Goal: Information Seeking & Learning: Learn about a topic

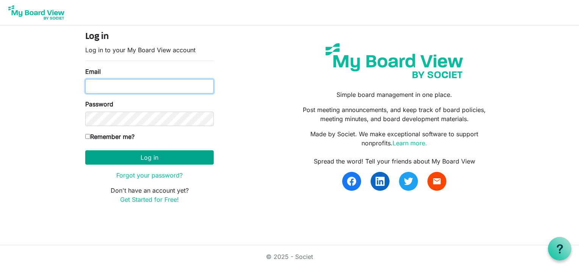
type input "[EMAIL_ADDRESS][DOMAIN_NAME]"
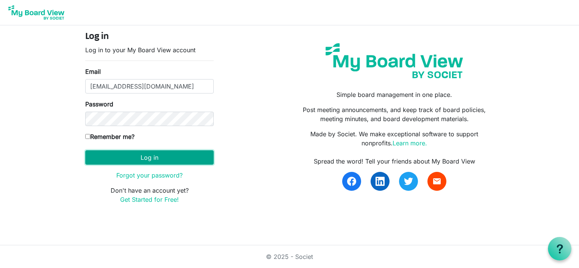
click at [150, 158] on button "Log in" at bounding box center [149, 157] width 128 height 14
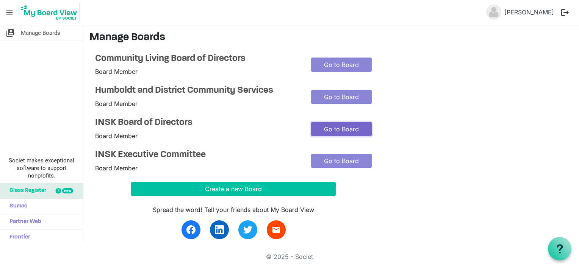
click at [344, 128] on link "Go to Board" at bounding box center [341, 129] width 61 height 14
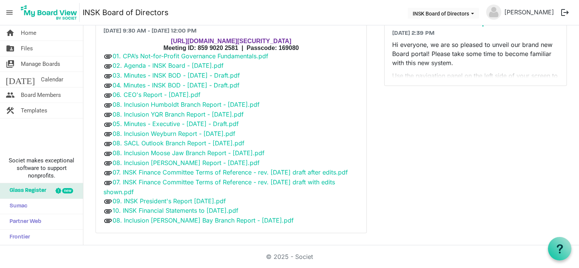
scroll to position [66, 0]
click at [205, 62] on link "02. Agenda - INSK Board - [DATE].pdf" at bounding box center [168, 66] width 111 height 8
click at [164, 72] on link "03. Minutes - INSK BOD - [DATE] - Draft.pdf" at bounding box center [176, 76] width 127 height 8
click at [179, 120] on link "05. Minutes - Executive - 22 Aug 2025 - Draft.pdf" at bounding box center [176, 124] width 126 height 8
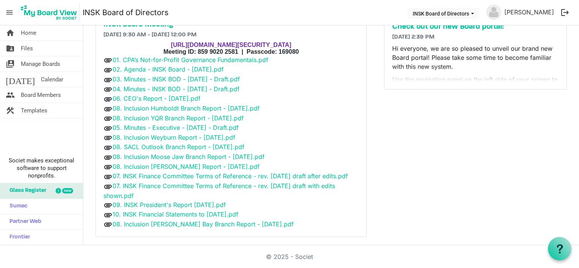
scroll to position [50, 0]
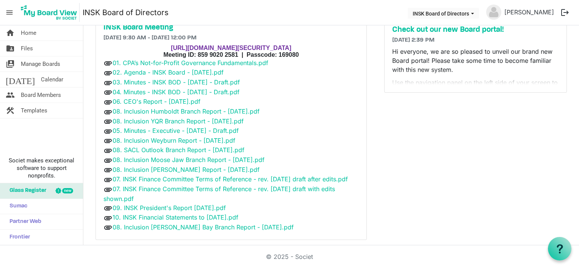
click at [482, 145] on div "Announcements navigate_before 1 of 1 navigate_next Archive Check out our new Bo…" at bounding box center [475, 113] width 206 height 265
click at [180, 85] on link "03. Minutes - INSK BOD - 6 Jun 2025 - Draft.pdf" at bounding box center [176, 82] width 127 height 8
click at [176, 91] on link "04. Minutes - INSK BOD - 8 June 2025 - Draft.pdf" at bounding box center [176, 92] width 127 height 8
click at [186, 102] on link "06. CEO's Report - 21 Sept 2025.pdf" at bounding box center [157, 102] width 88 height 8
click at [183, 103] on link "06. CEO's Report - 21 Sept 2025.pdf" at bounding box center [157, 102] width 88 height 8
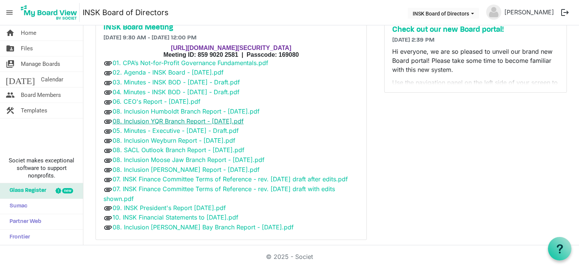
click at [176, 122] on link "08. Inclusion YQR Branch Report - September 2025.pdf" at bounding box center [178, 121] width 131 height 8
click at [174, 131] on link "05. Minutes - Executive - 22 Aug 2025 - Draft.pdf" at bounding box center [176, 131] width 126 height 8
click at [150, 142] on link "08. Inclusion Weyburn Report - September 2025.pdf" at bounding box center [174, 141] width 123 height 8
click at [167, 149] on link "08. SACL Outlook Branch Report - September 2025.pdf" at bounding box center [179, 150] width 132 height 8
click at [162, 161] on link "08. Inclusion Moose Jaw Branch Report - September 2025.pdf" at bounding box center [189, 160] width 152 height 8
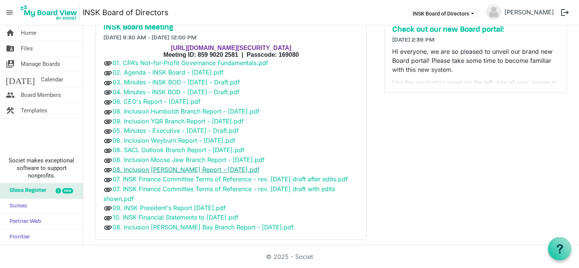
click at [173, 170] on link "08. Inclusion Creighton Branch Report - September 2025.pdf" at bounding box center [186, 170] width 147 height 8
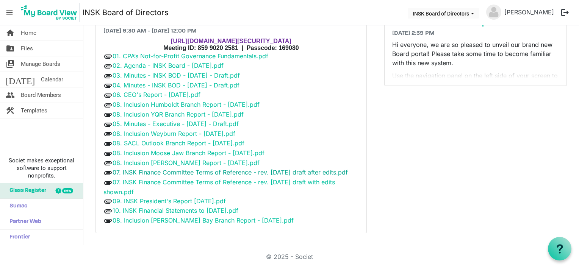
click at [206, 169] on link "07. INSK Finance Committee Terms of Reference - rev. 2025-09-21 draft after edi…" at bounding box center [230, 173] width 235 height 8
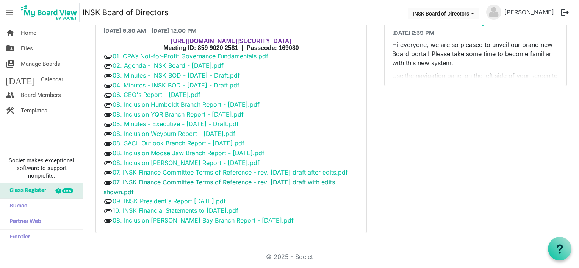
click at [213, 183] on link "07. INSK Finance Committee Terms of Reference - rev. 2025-09-21 draft with edit…" at bounding box center [218, 186] width 231 height 17
click at [172, 201] on link "09. INSK President's Report Sept 25.pdf" at bounding box center [169, 201] width 113 height 8
click at [170, 211] on link "10. INSK Financial Statements to July 31, 2025.pdf" at bounding box center [176, 211] width 126 height 8
click at [161, 212] on link "10. INSK Financial Statements to July 31, 2025.pdf" at bounding box center [176, 211] width 126 height 8
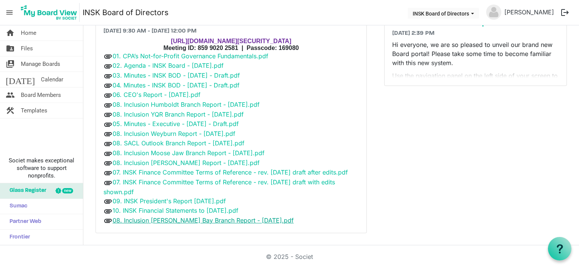
click at [171, 218] on link "08. Inclusion Hudson Bay Branch Report - September 2025.pdf" at bounding box center [203, 221] width 181 height 8
click at [168, 120] on link "05. Minutes - Executive - 22 Aug 2025 - Draft.pdf" at bounding box center [176, 124] width 126 height 8
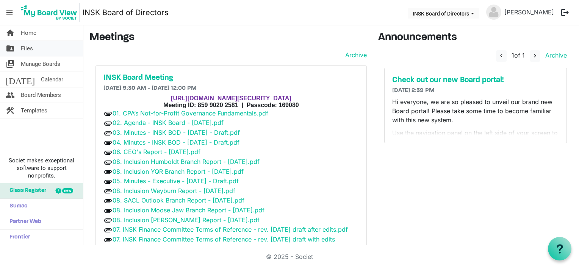
click at [30, 48] on span "Files" at bounding box center [27, 48] width 12 height 15
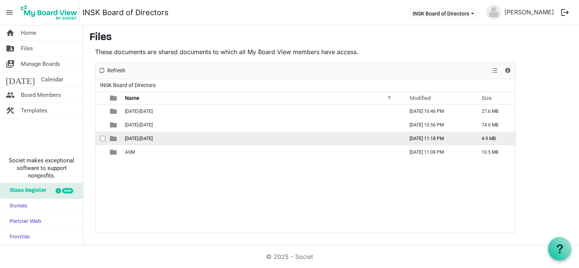
click at [139, 138] on span "[DATE]-[DATE]" at bounding box center [139, 138] width 28 height 5
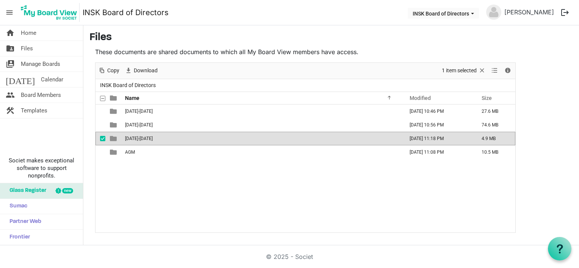
click at [139, 138] on span "[DATE]-[DATE]" at bounding box center [139, 138] width 28 height 5
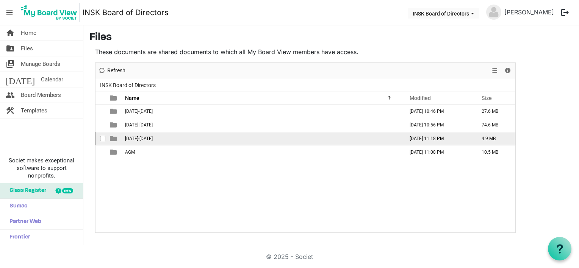
click at [139, 138] on span "[DATE]-[DATE]" at bounding box center [139, 138] width 28 height 5
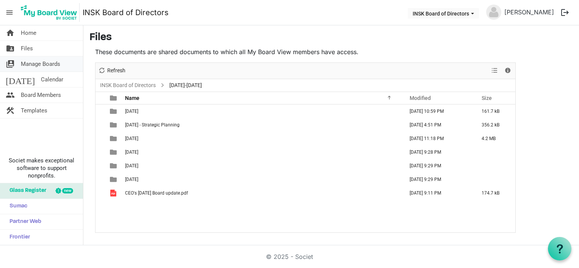
click at [58, 64] on span "Manage Boards" at bounding box center [40, 63] width 39 height 15
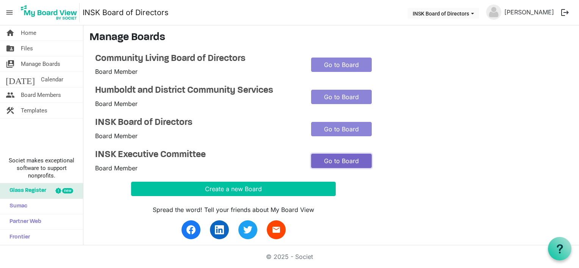
click at [335, 161] on link "Go to Board" at bounding box center [341, 161] width 61 height 14
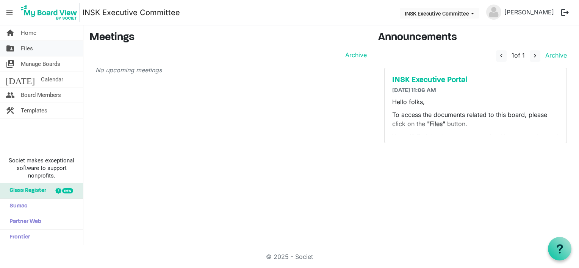
click at [25, 47] on span "Files" at bounding box center [27, 48] width 12 height 15
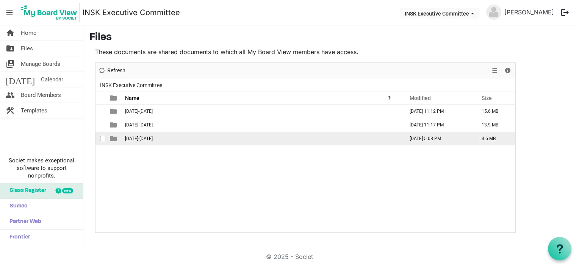
click at [141, 136] on span "2025-2026" at bounding box center [139, 138] width 28 height 5
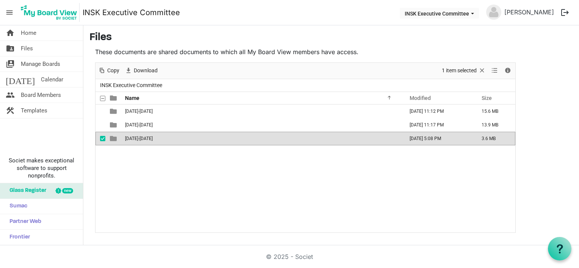
click at [141, 136] on span "[DATE]-[DATE]" at bounding box center [139, 138] width 28 height 5
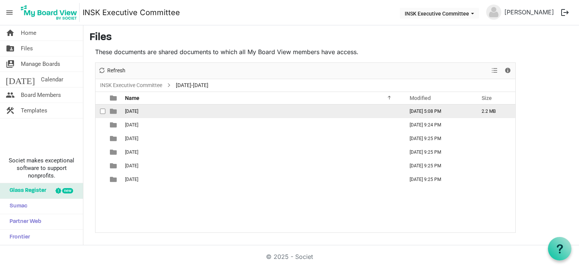
click at [138, 111] on span "2025-08-22" at bounding box center [131, 111] width 13 height 5
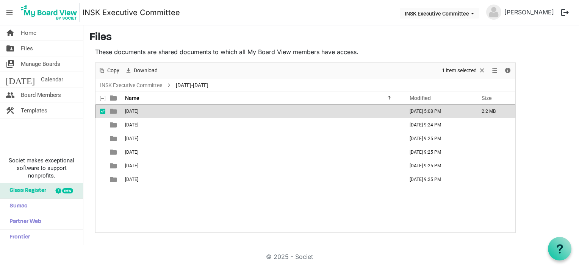
click at [138, 111] on span "2025-08-22" at bounding box center [131, 111] width 13 height 5
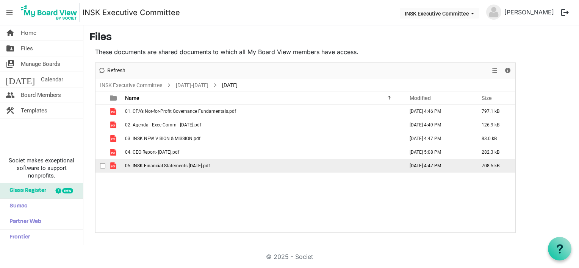
click at [162, 166] on span "05. INSK Financial Statements Jun 30 2025.pdf" at bounding box center [167, 165] width 85 height 5
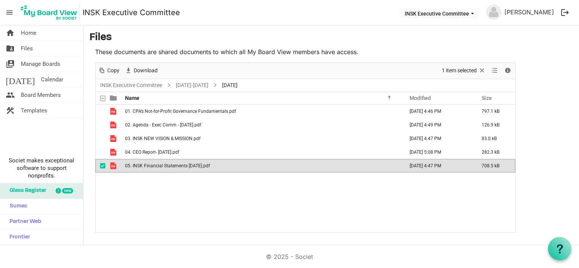
click at [162, 166] on span "05. INSK Financial Statements Jun 30 2025.pdf" at bounding box center [167, 165] width 85 height 5
click at [192, 85] on link "[DATE]-[DATE]" at bounding box center [192, 85] width 36 height 9
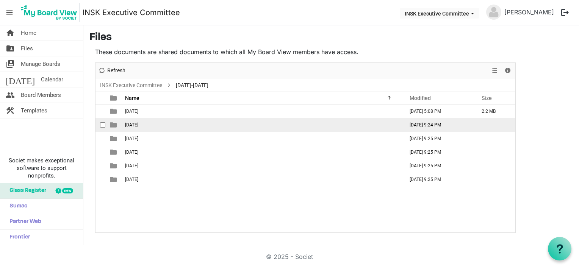
click at [138, 123] on span "2025-10-17" at bounding box center [131, 124] width 13 height 5
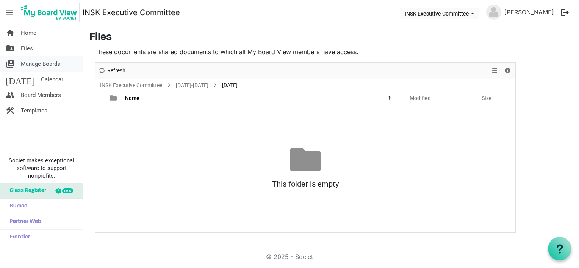
click at [44, 62] on span "Manage Boards" at bounding box center [40, 63] width 39 height 15
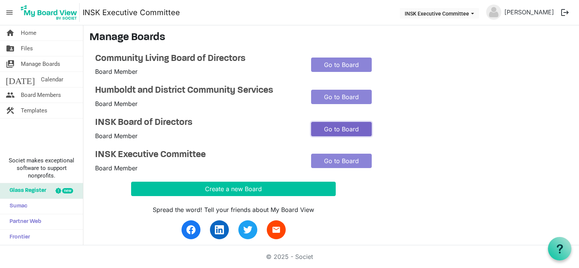
click at [350, 130] on link "Go to Board" at bounding box center [341, 129] width 61 height 14
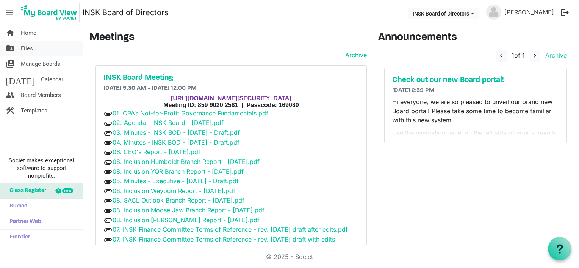
click at [31, 48] on span "Files" at bounding box center [27, 48] width 12 height 15
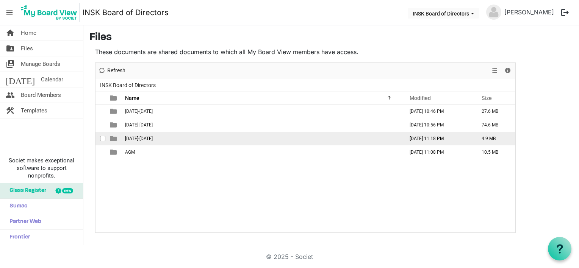
click at [132, 138] on span "[DATE]-[DATE]" at bounding box center [139, 138] width 28 height 5
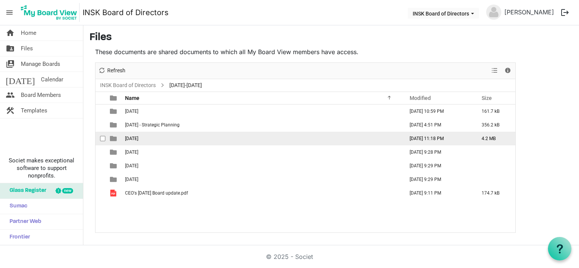
click at [138, 136] on span "[DATE]" at bounding box center [131, 138] width 13 height 5
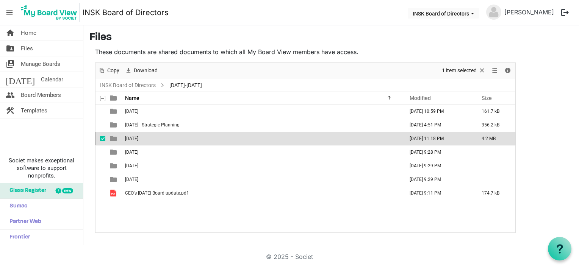
click at [138, 136] on span "[DATE]" at bounding box center [131, 138] width 13 height 5
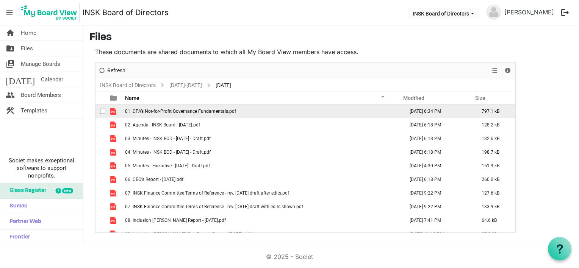
click at [182, 113] on span "01. CPA’s Not-for-Profit Governance Fundamentals.pdf" at bounding box center [180, 111] width 111 height 5
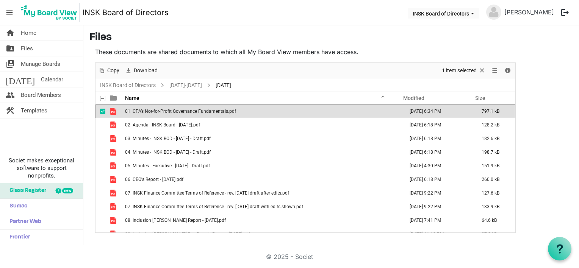
click at [182, 113] on span "01. CPA’s Not-for-Profit Governance Fundamentals.pdf" at bounding box center [180, 111] width 111 height 5
click at [30, 48] on span "Files" at bounding box center [27, 48] width 12 height 15
click at [42, 64] on span "Manage Boards" at bounding box center [40, 63] width 39 height 15
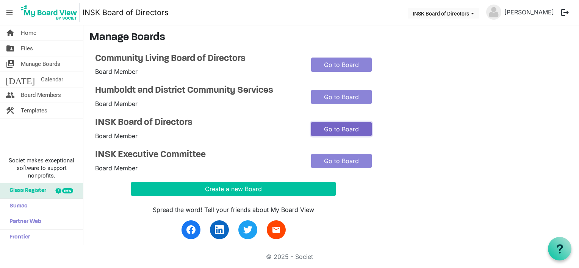
click at [350, 127] on link "Go to Board" at bounding box center [341, 129] width 61 height 14
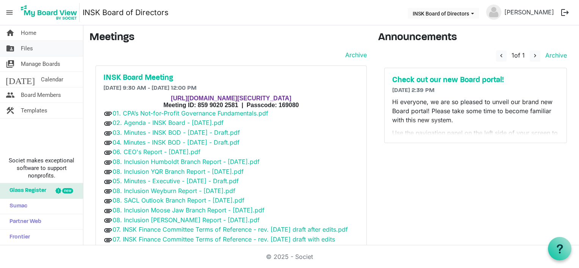
click at [30, 47] on span "Files" at bounding box center [27, 48] width 12 height 15
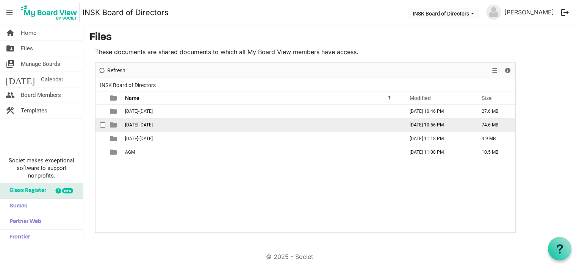
click at [143, 122] on span "[DATE]-[DATE]" at bounding box center [139, 124] width 28 height 5
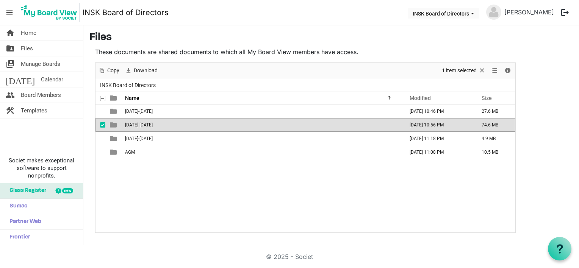
click at [143, 122] on span "[DATE]-[DATE]" at bounding box center [139, 124] width 28 height 5
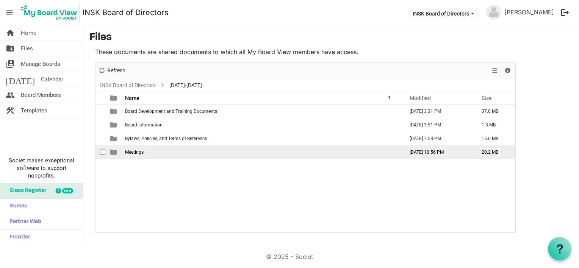
click at [136, 154] on span "Meetings" at bounding box center [134, 152] width 19 height 5
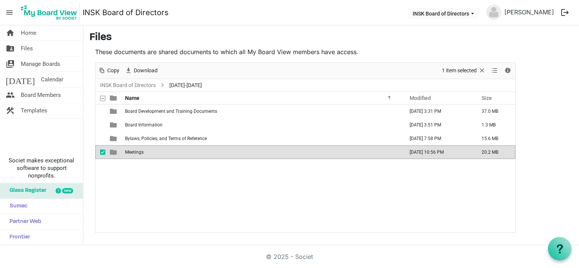
click at [136, 154] on span "Meetings" at bounding box center [134, 152] width 19 height 5
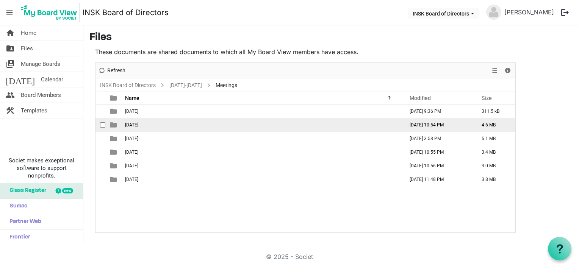
click at [138, 125] on span "[DATE]" at bounding box center [131, 124] width 13 height 5
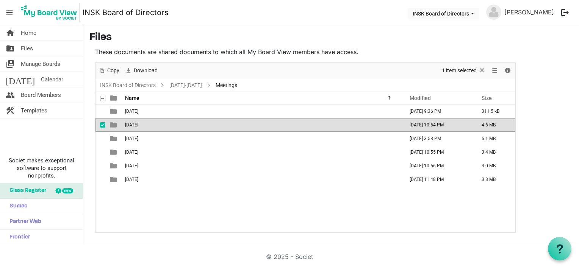
click at [138, 125] on span "[DATE]" at bounding box center [131, 124] width 13 height 5
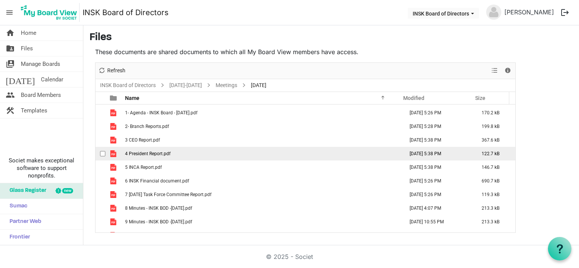
scroll to position [14, 0]
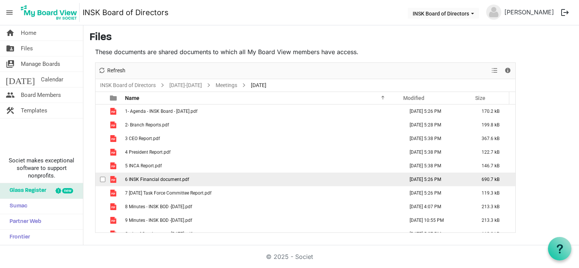
click at [159, 177] on span "6 INSK Financial document.pdf" at bounding box center [157, 179] width 64 height 5
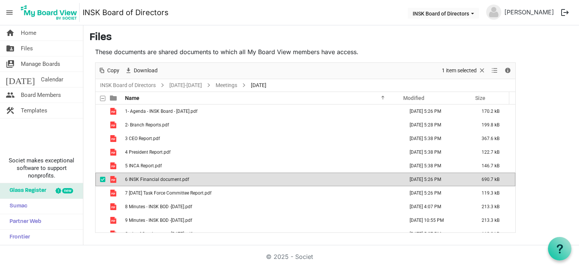
click at [159, 177] on span "6 INSK Financial document.pdf" at bounding box center [157, 179] width 64 height 5
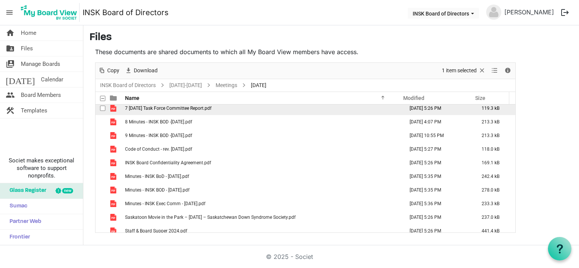
scroll to position [100, 0]
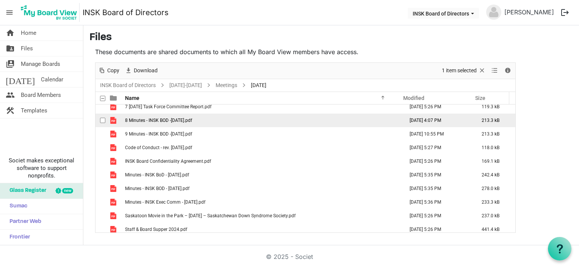
click at [184, 121] on span "8 Minutes - INSK BOD -[DATE].pdf" at bounding box center [158, 120] width 67 height 5
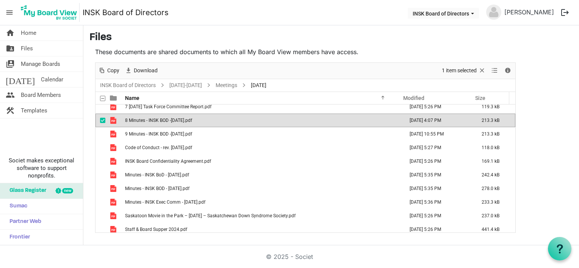
click at [184, 121] on span "8 Minutes - INSK BOD -[DATE].pdf" at bounding box center [158, 120] width 67 height 5
